Goal: Use online tool/utility: Utilize a website feature to perform a specific function

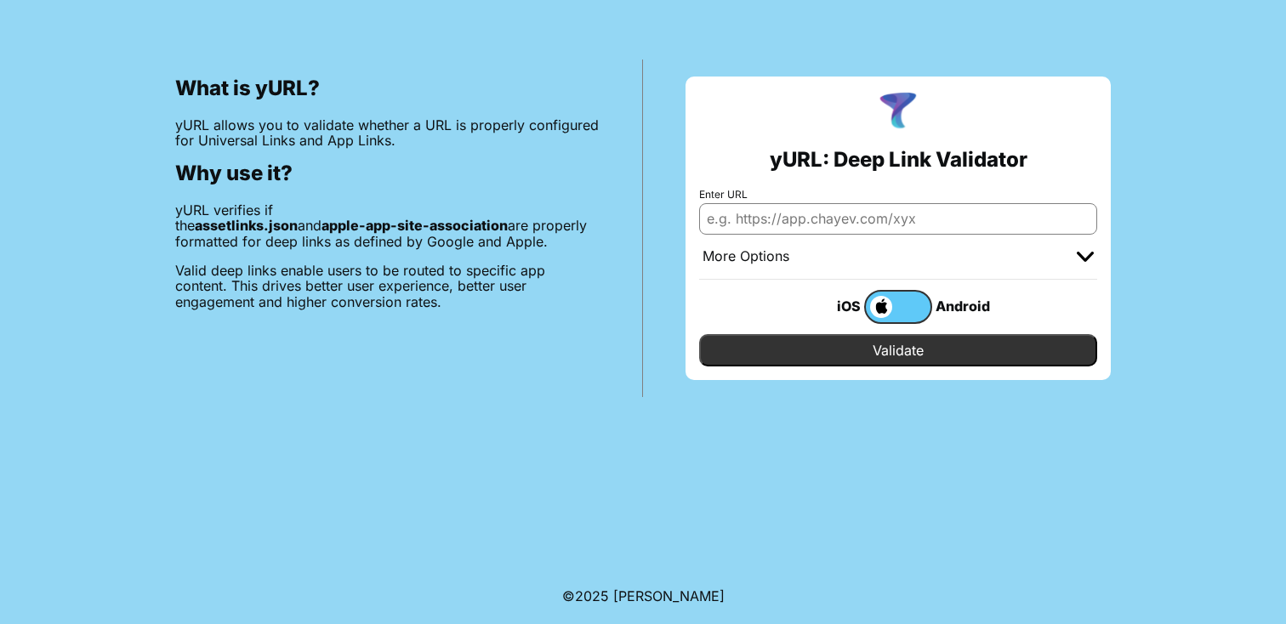
click at [833, 224] on input "Enter URL" at bounding box center [898, 218] width 398 height 31
type input "[DOMAIN_NAME]"
click at [895, 344] on input "Validate" at bounding box center [898, 350] width 398 height 32
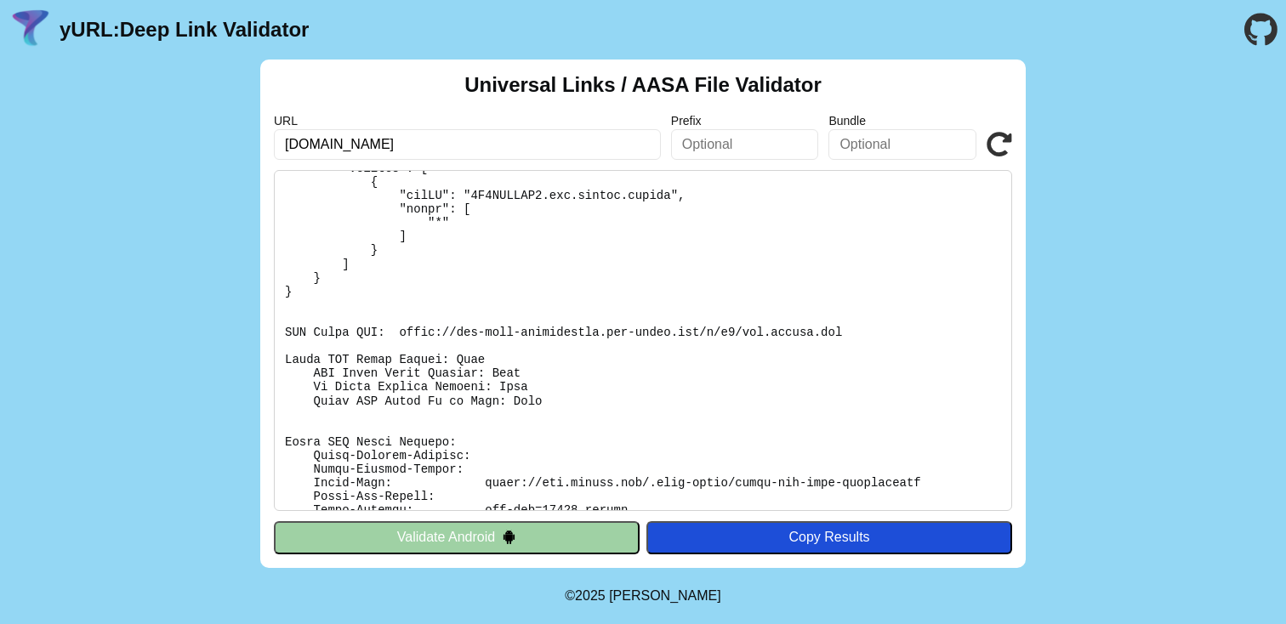
scroll to position [150, 0]
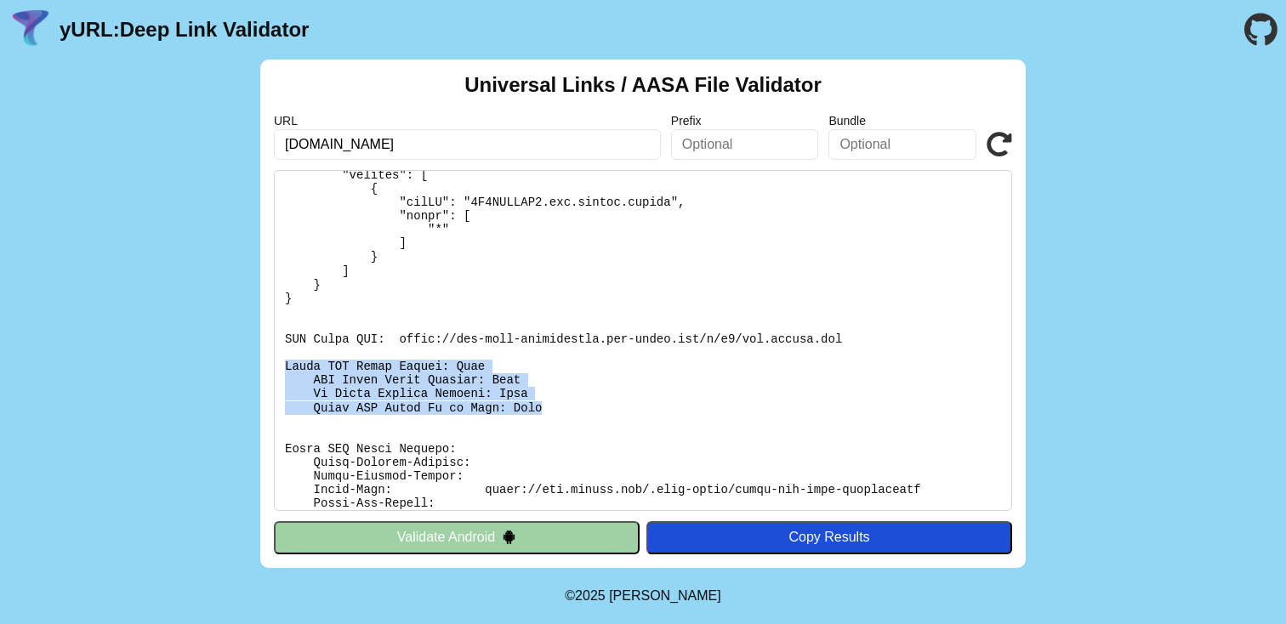
drag, startPoint x: 287, startPoint y: 363, endPoint x: 567, endPoint y: 408, distance: 283.4
click at [567, 408] on pre at bounding box center [643, 340] width 738 height 341
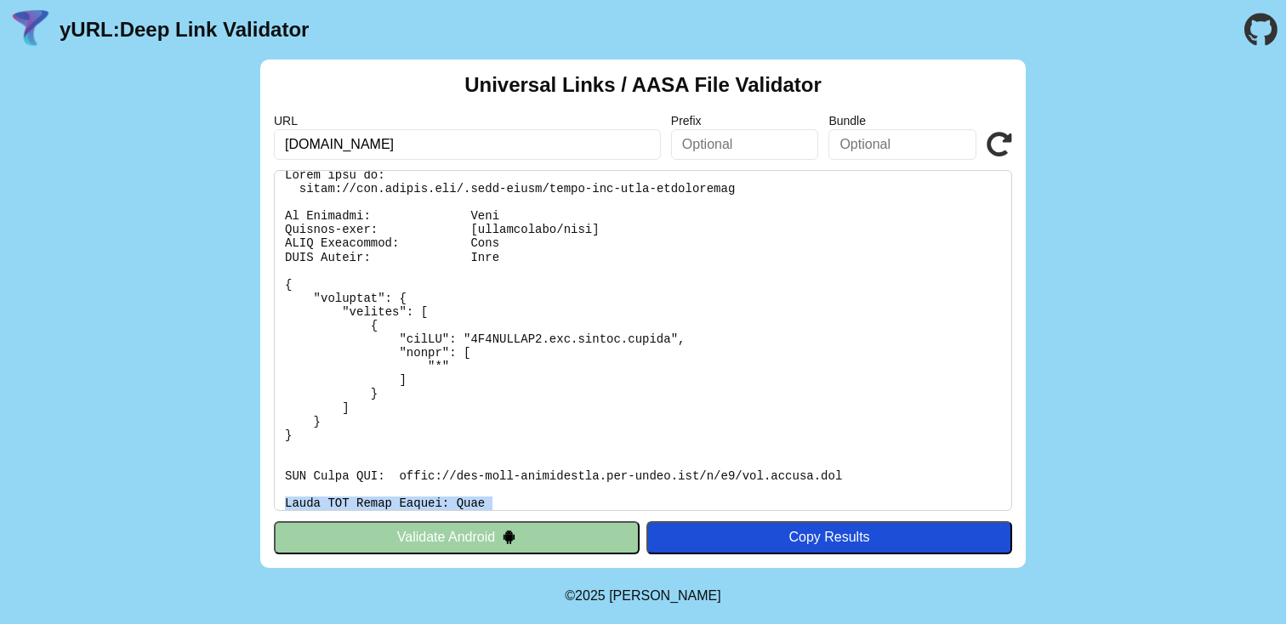
scroll to position [0, 0]
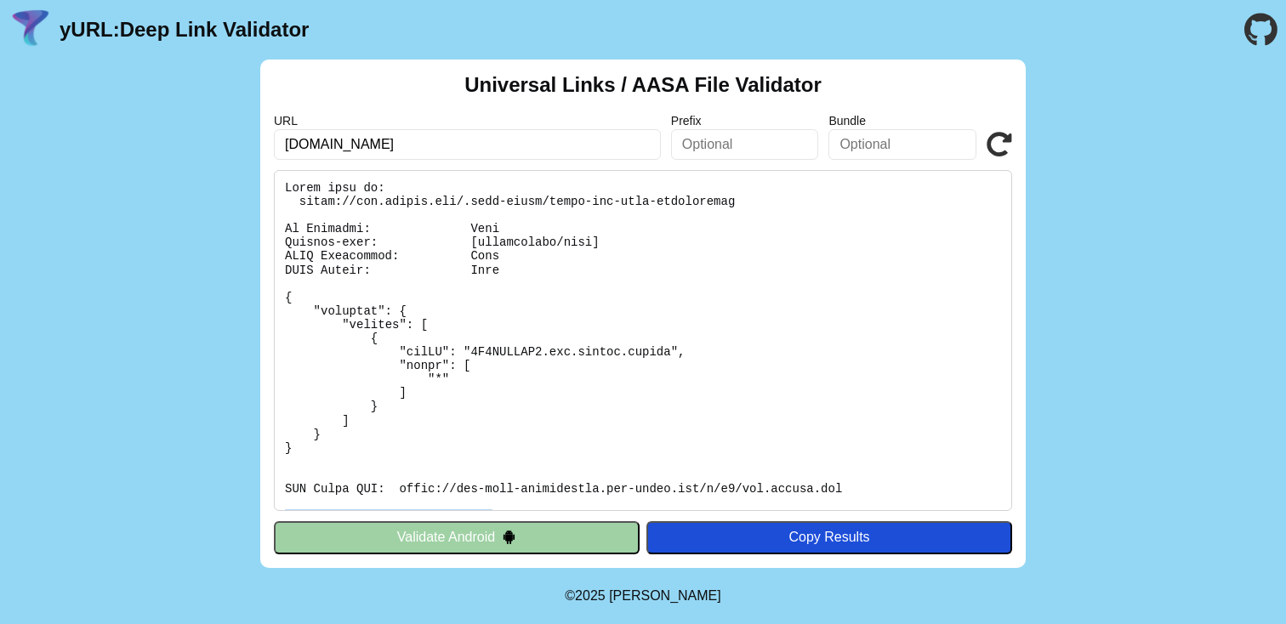
click at [809, 542] on div "Copy Results" at bounding box center [829, 537] width 349 height 15
click at [851, 537] on div "Copy Results" at bounding box center [829, 537] width 349 height 15
